Goal: Information Seeking & Learning: Learn about a topic

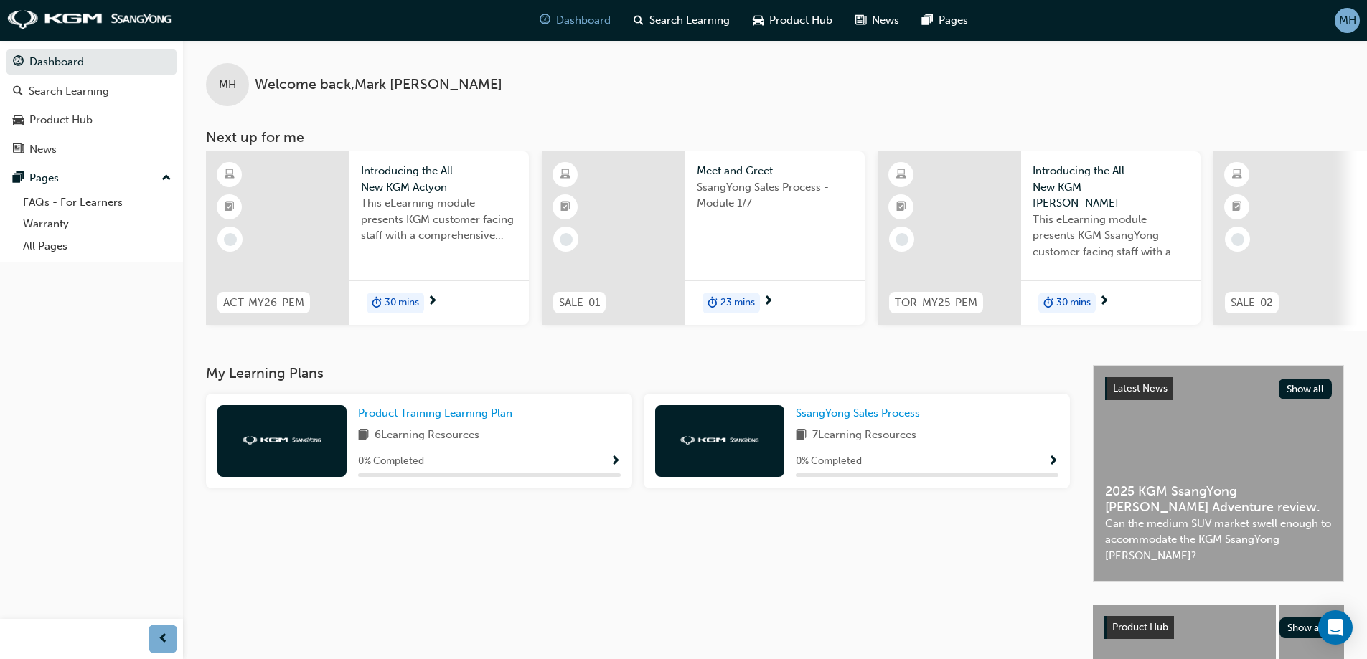
click at [392, 298] on span "30 mins" at bounding box center [402, 303] width 34 height 17
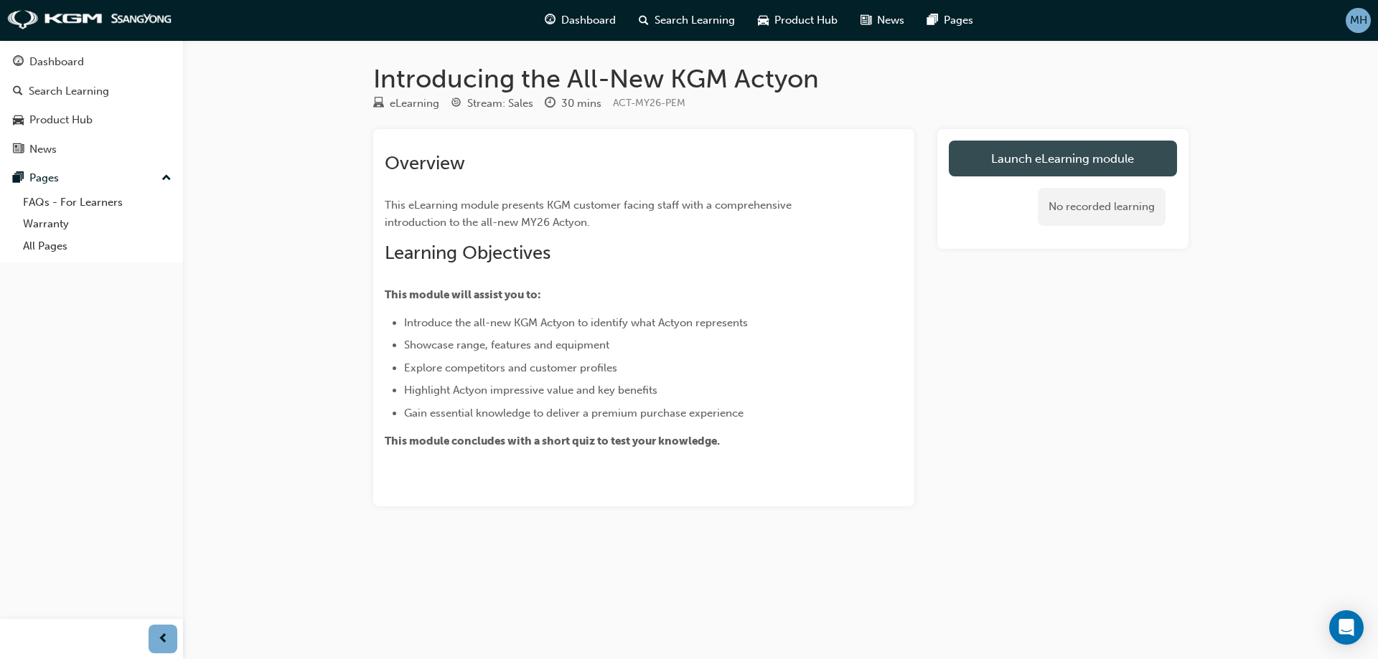
click at [1005, 174] on link "Launch eLearning module" at bounding box center [1063, 159] width 228 height 36
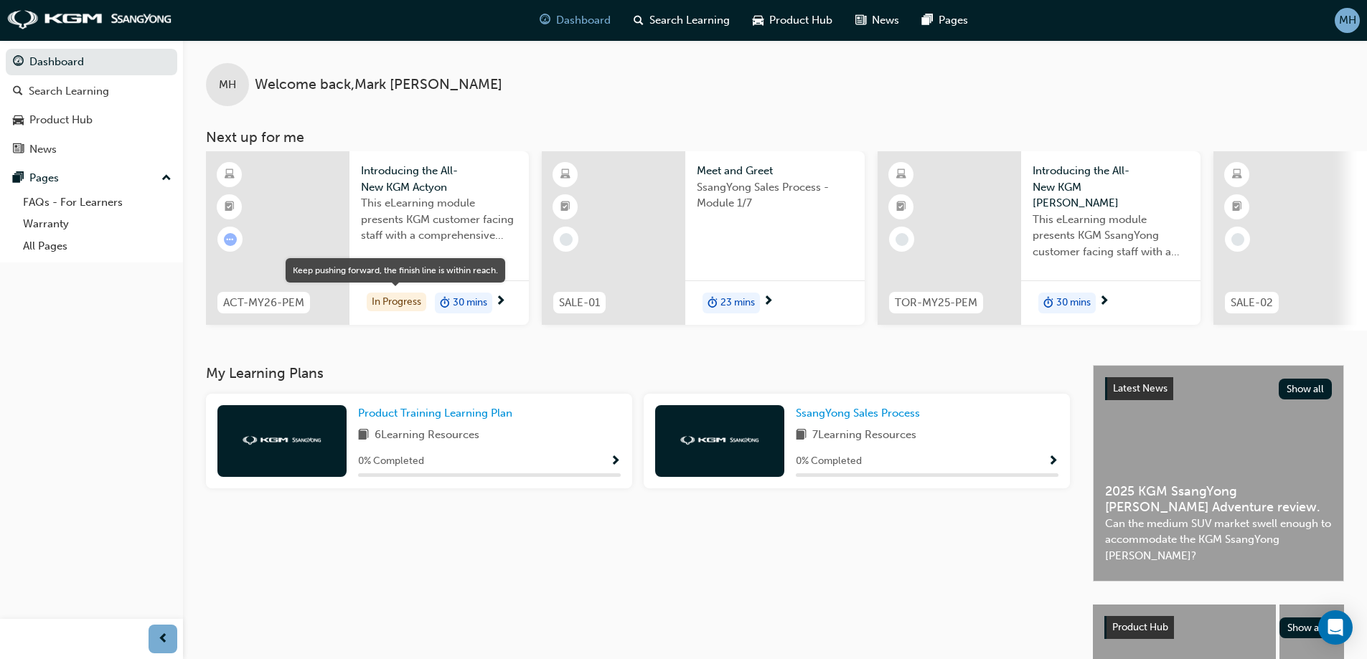
click at [390, 299] on div "In Progress" at bounding box center [397, 302] width 60 height 19
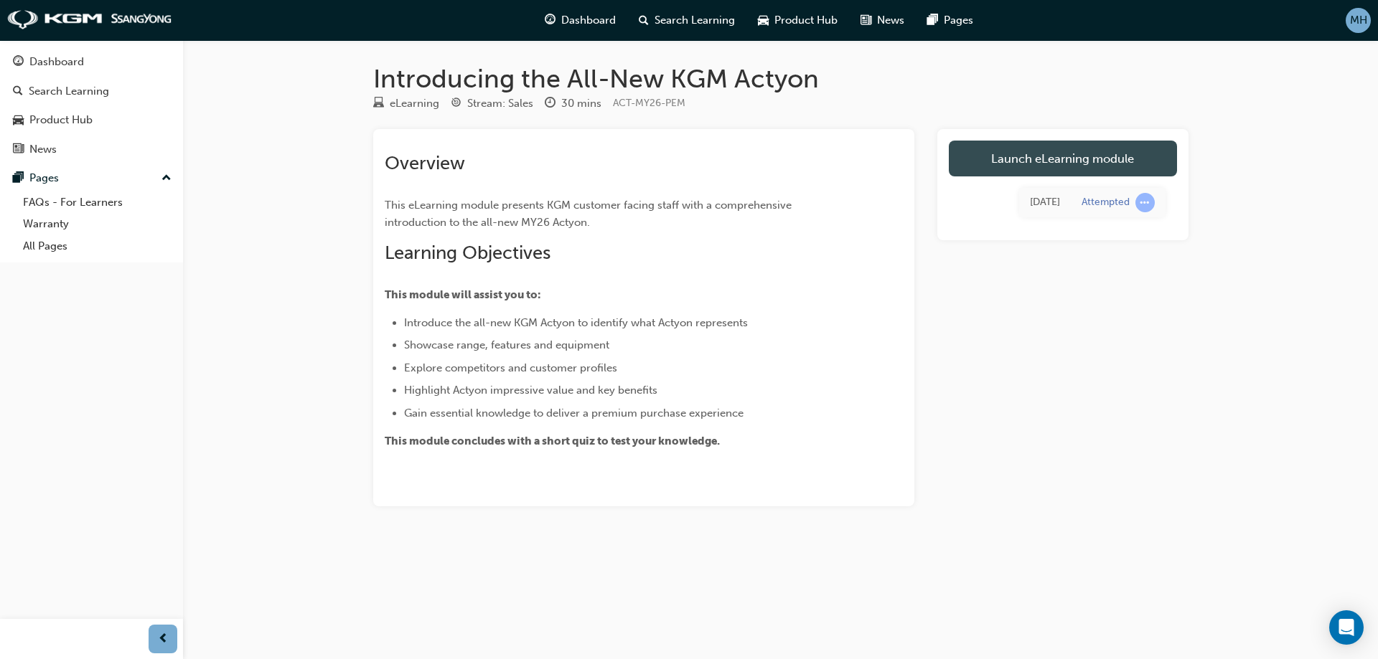
click at [1009, 161] on link "Launch eLearning module" at bounding box center [1063, 159] width 228 height 36
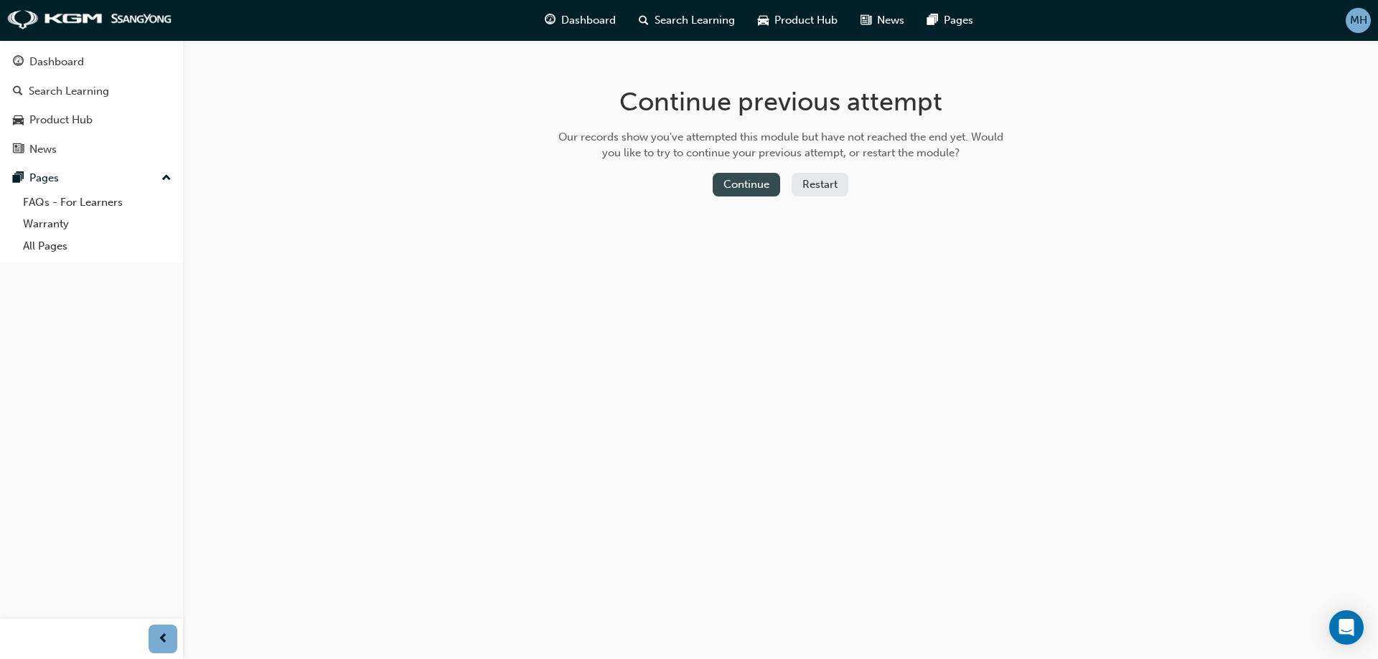
click at [735, 195] on button "Continue" at bounding box center [746, 185] width 67 height 24
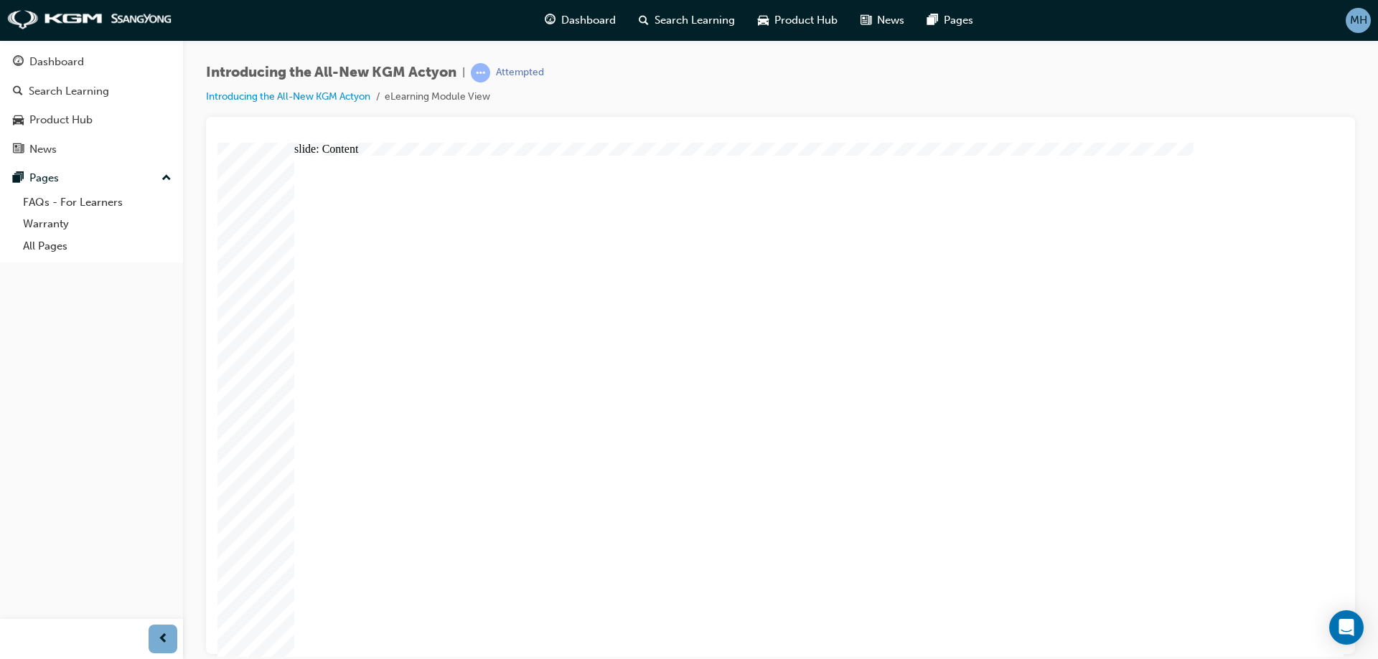
drag, startPoint x: 779, startPoint y: 397, endPoint x: 785, endPoint y: 390, distance: 8.6
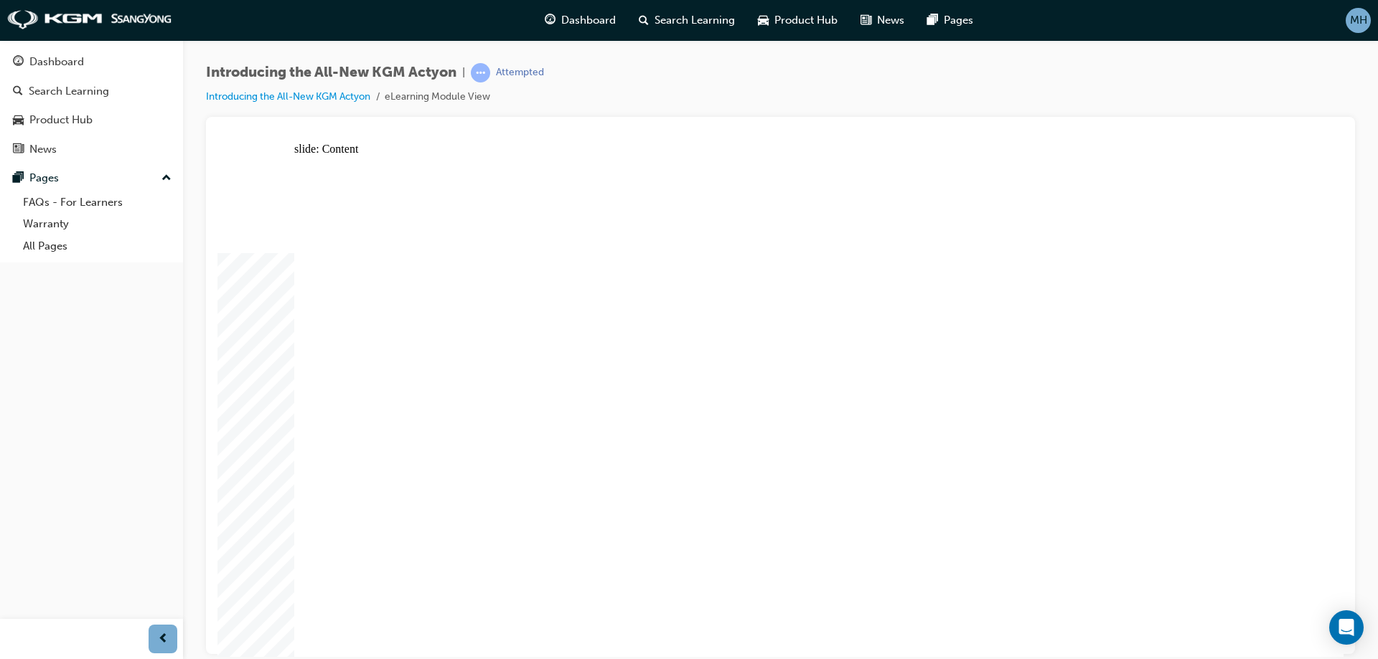
drag, startPoint x: 1200, startPoint y: 378, endPoint x: 1210, endPoint y: 293, distance: 86.0
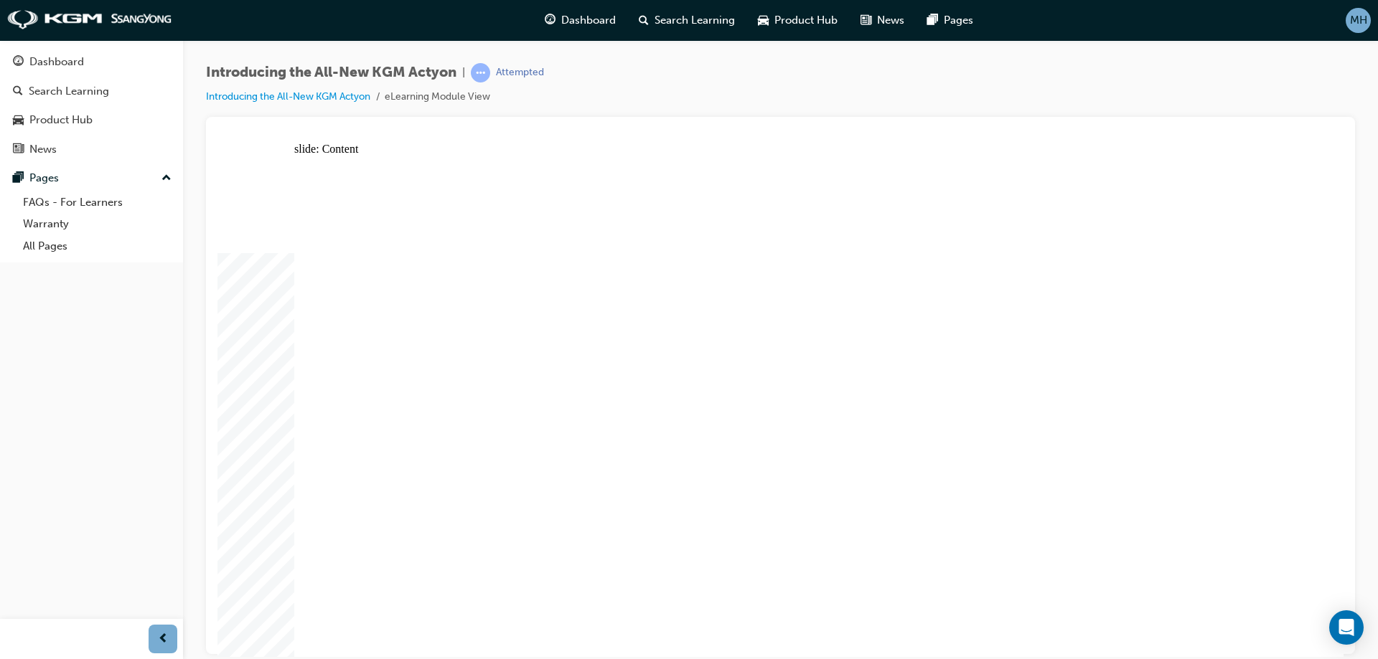
drag, startPoint x: 1059, startPoint y: 309, endPoint x: 1066, endPoint y: 306, distance: 7.7
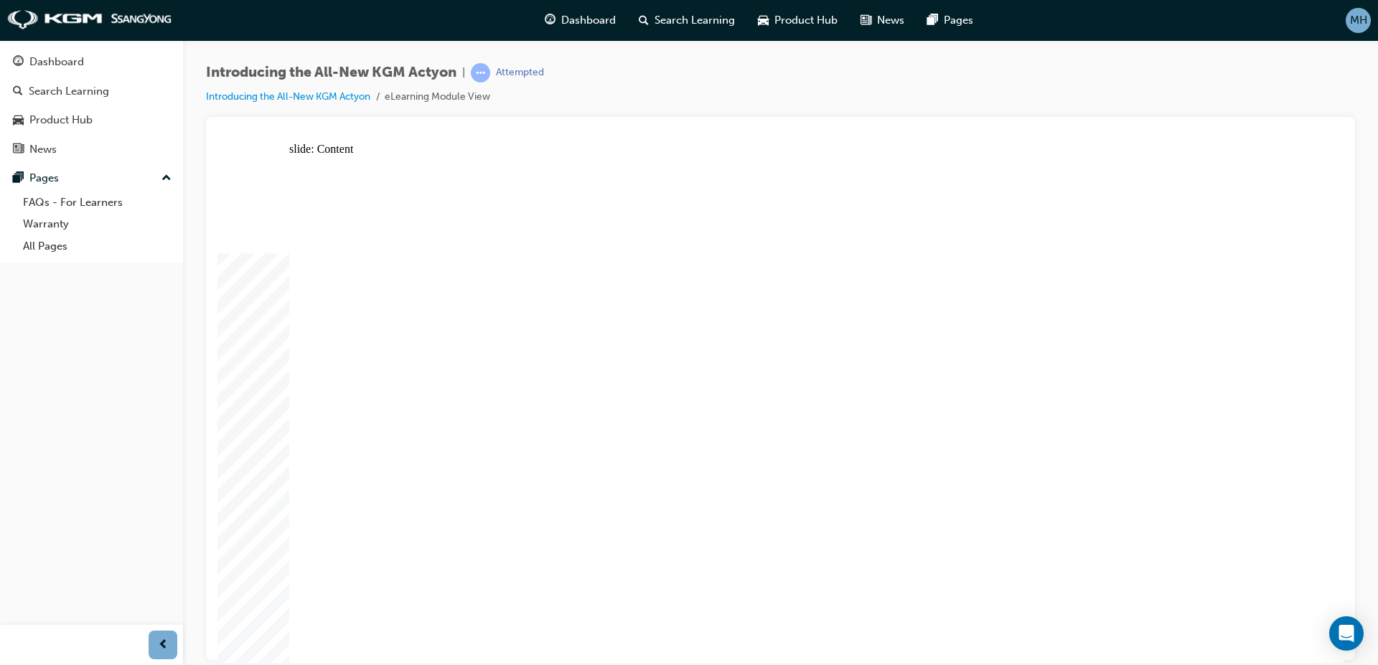
drag, startPoint x: 471, startPoint y: 461, endPoint x: 442, endPoint y: 432, distance: 41.1
drag, startPoint x: 748, startPoint y: 426, endPoint x: 641, endPoint y: 351, distance: 131.0
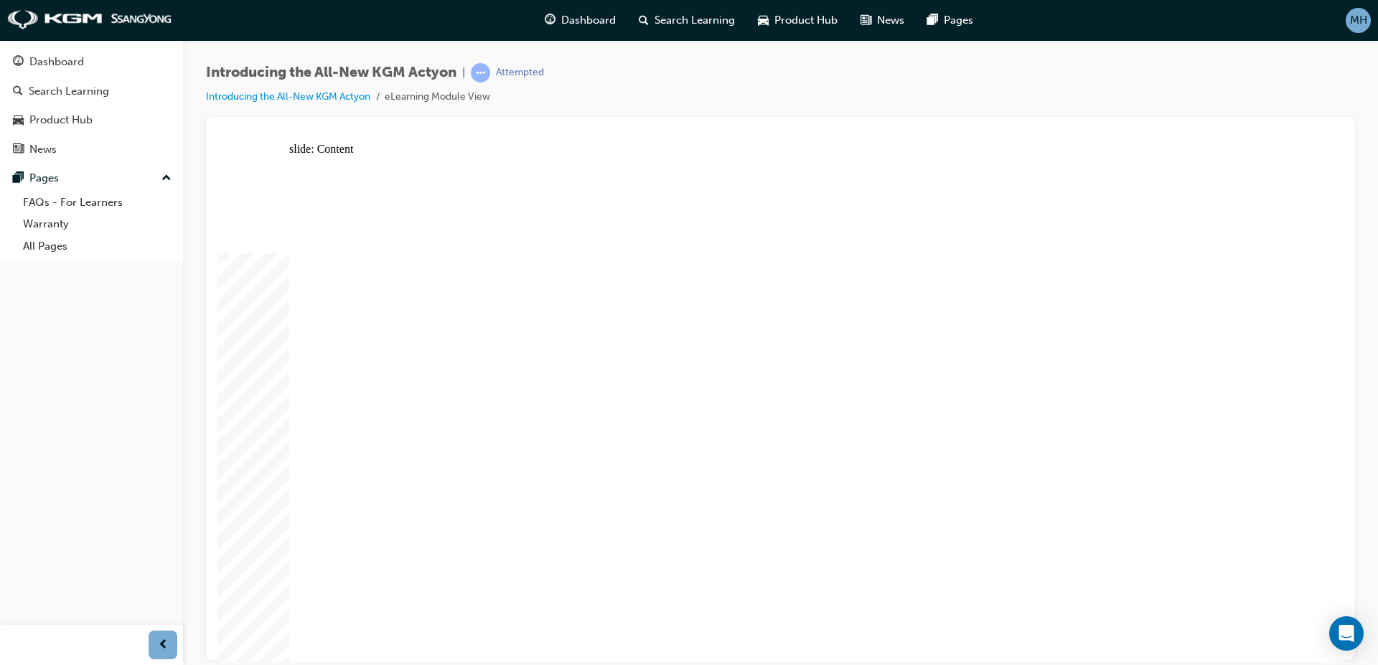
drag, startPoint x: 463, startPoint y: 156, endPoint x: 633, endPoint y: 228, distance: 184.9
drag, startPoint x: 890, startPoint y: 549, endPoint x: 1051, endPoint y: 530, distance: 161.8
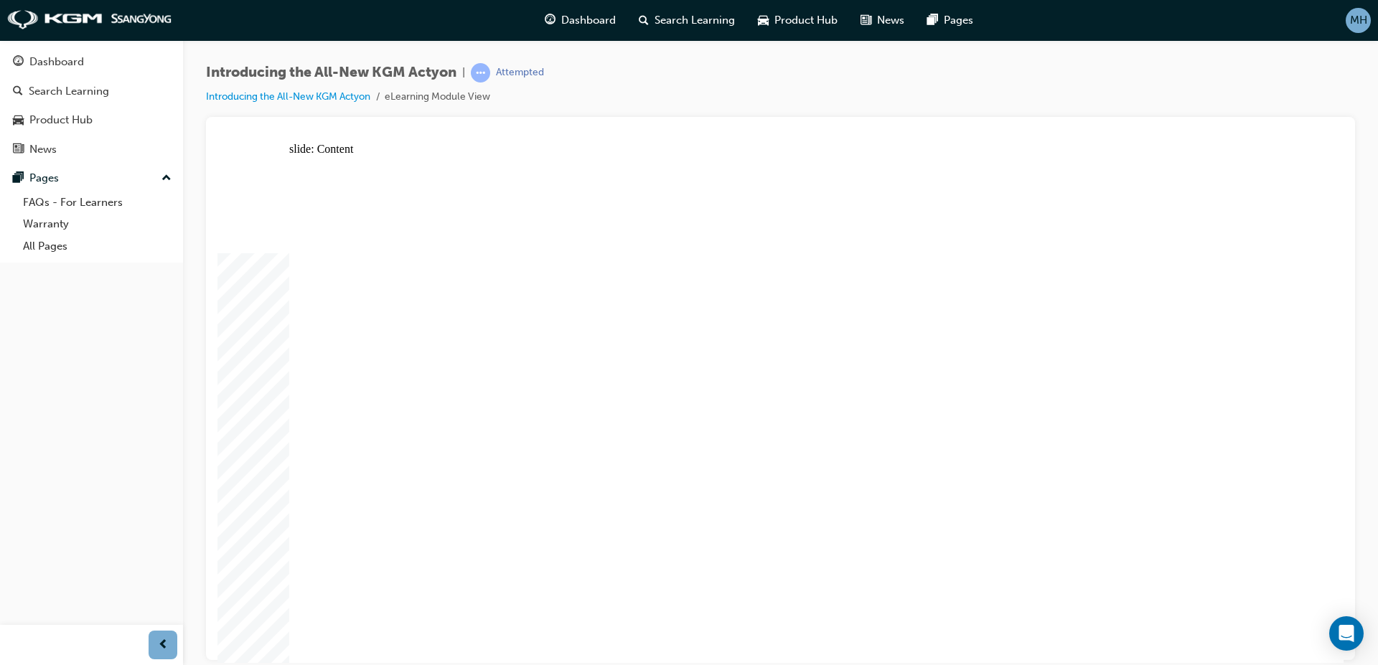
drag, startPoint x: 1058, startPoint y: 532, endPoint x: 1158, endPoint y: 533, distance: 100.5
drag, startPoint x: 1235, startPoint y: 570, endPoint x: 1236, endPoint y: 563, distance: 7.3
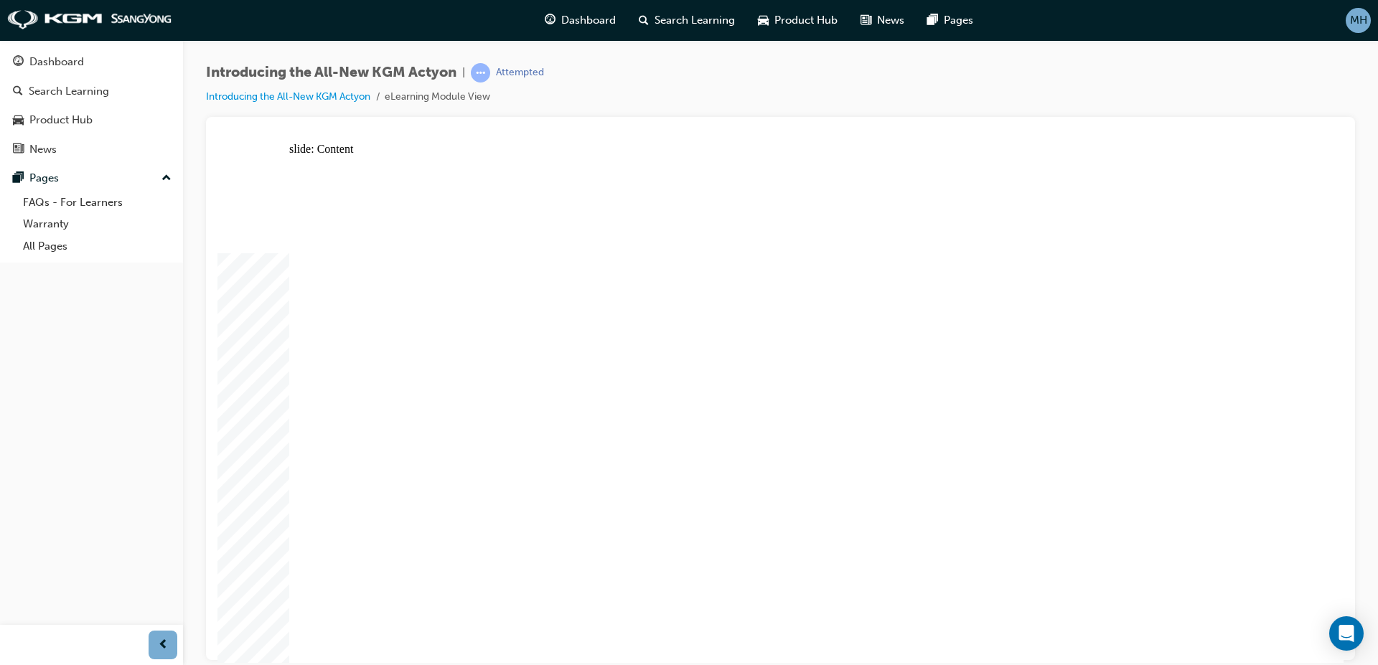
drag, startPoint x: 1087, startPoint y: 381, endPoint x: 1044, endPoint y: 330, distance: 66.7
drag, startPoint x: 1027, startPoint y: 258, endPoint x: 682, endPoint y: 492, distance: 416.8
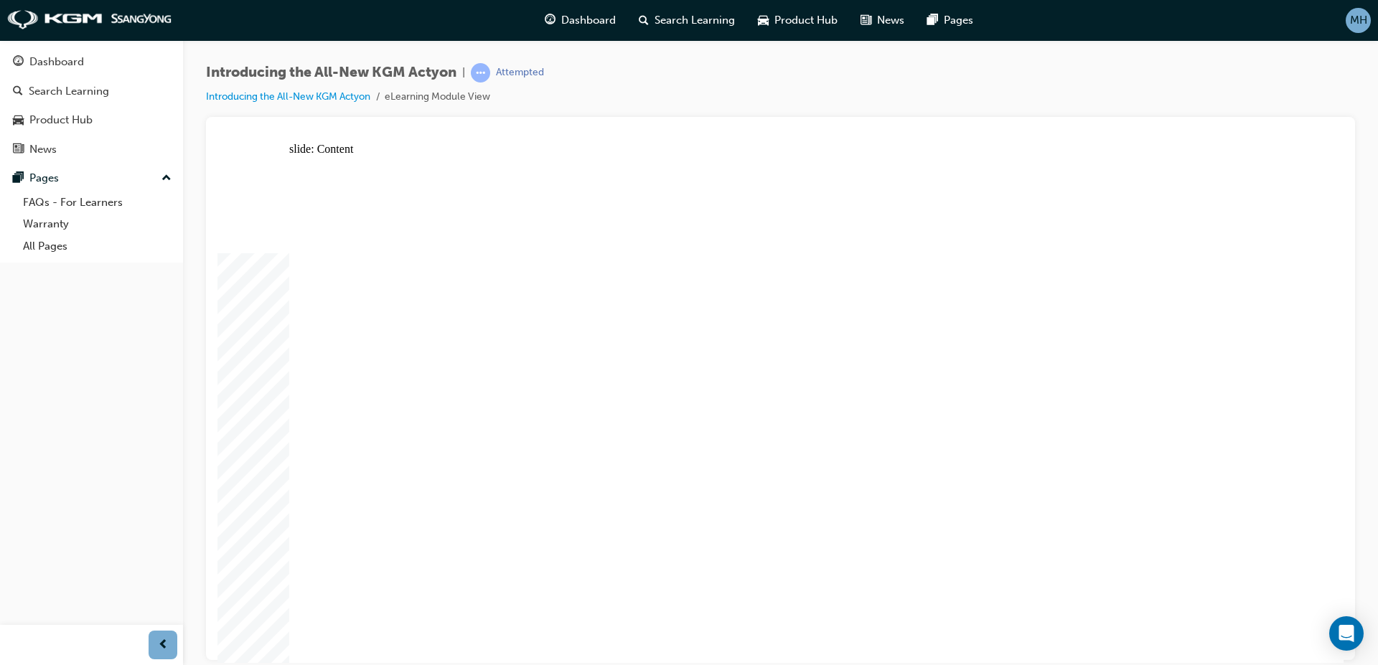
drag, startPoint x: 331, startPoint y: 352, endPoint x: 333, endPoint y: 314, distance: 38.8
